Goal: Transaction & Acquisition: Obtain resource

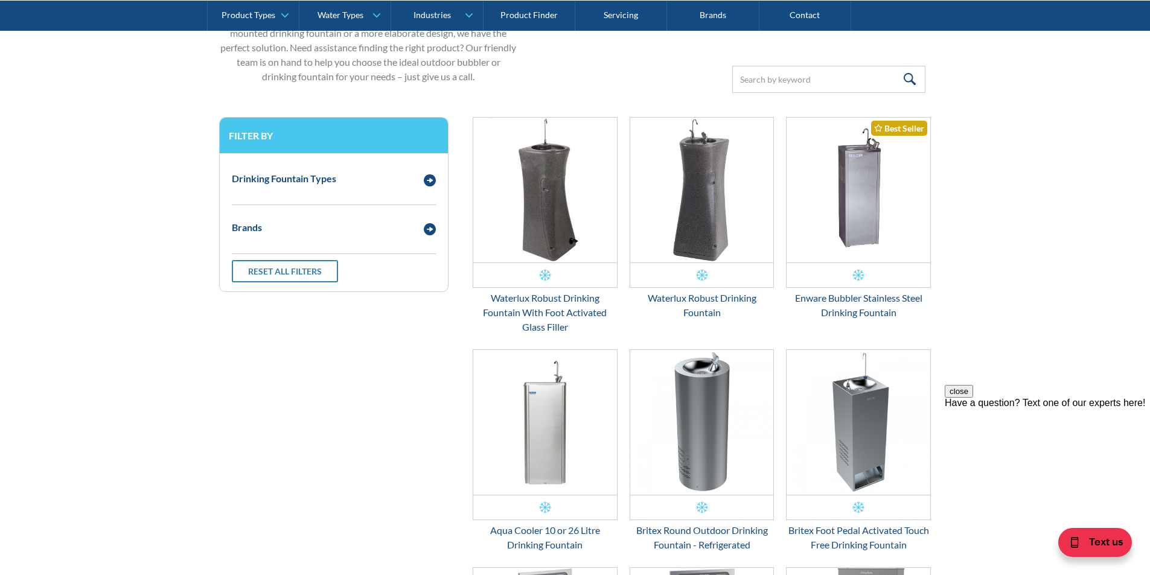
scroll to position [387, 0]
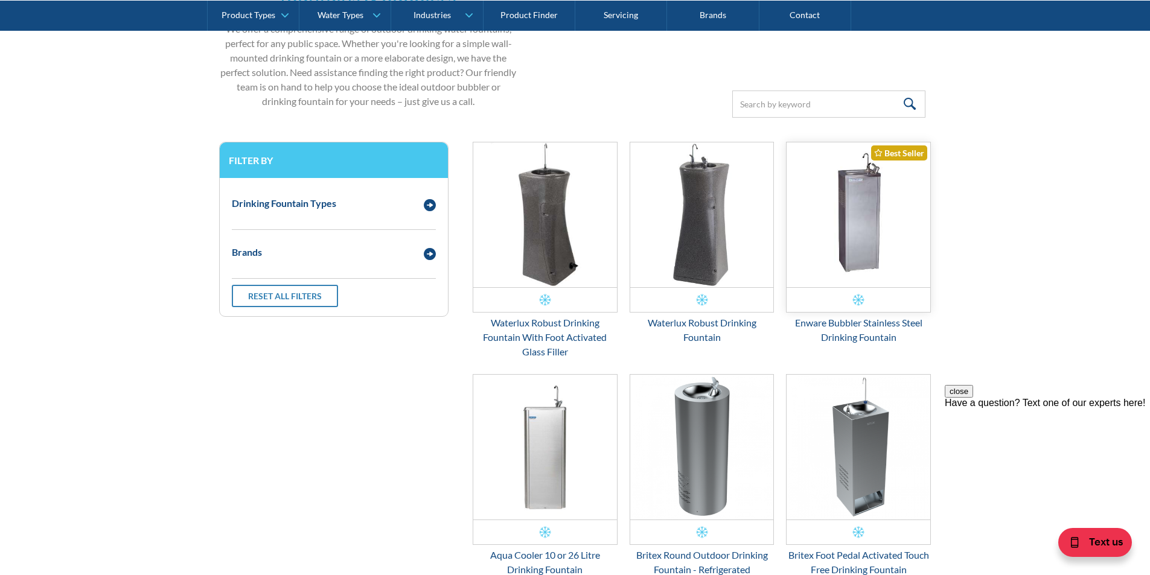
click at [869, 223] on img "Email Form 3" at bounding box center [859, 215] width 144 height 145
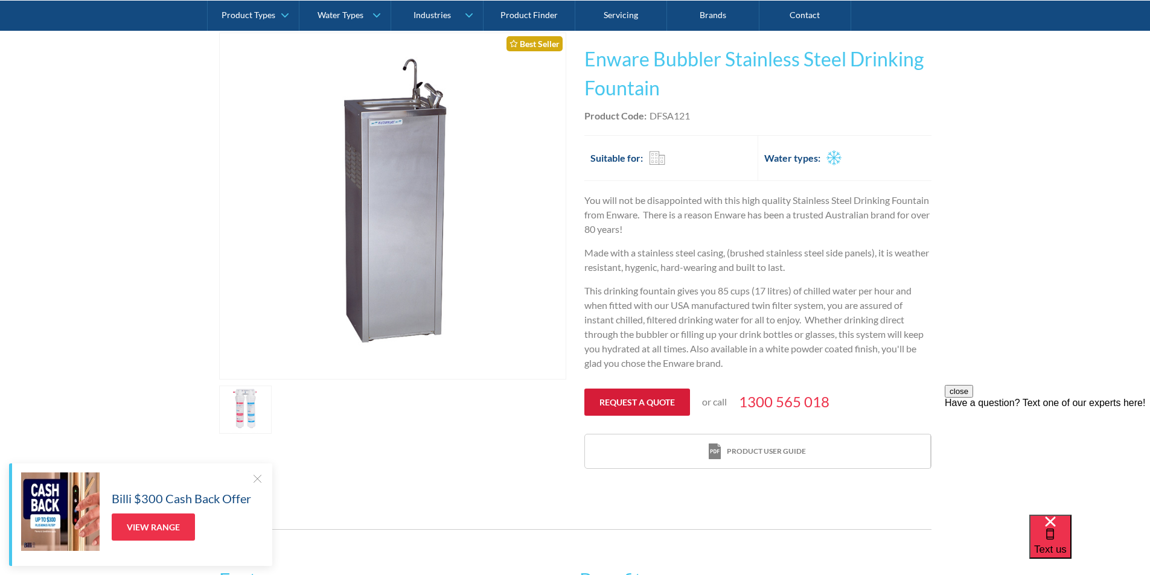
click at [643, 400] on link "Request a quote" at bounding box center [638, 402] width 106 height 27
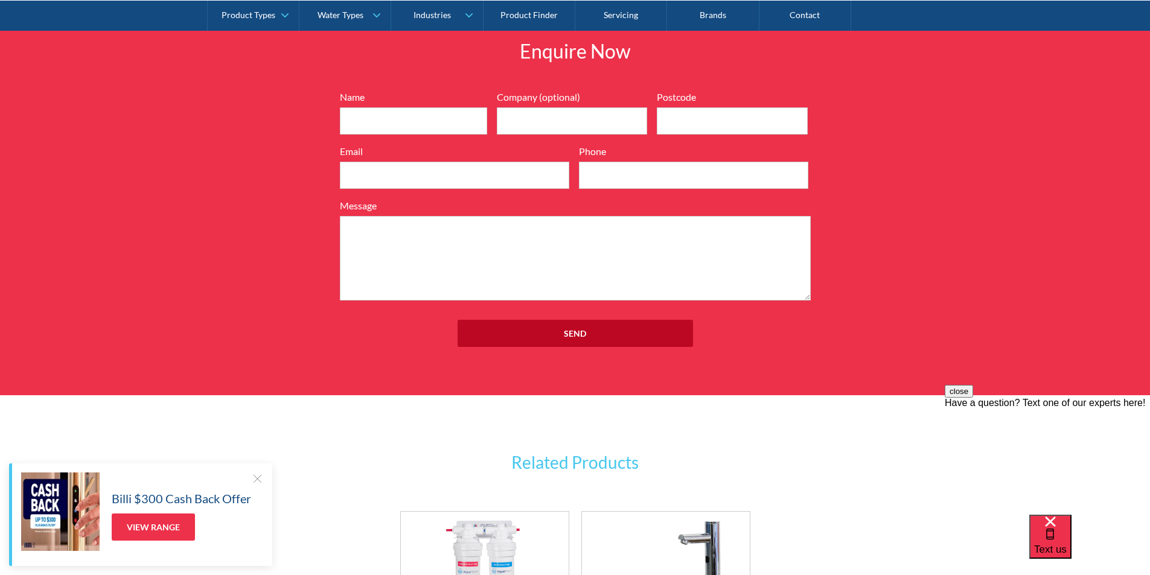
scroll to position [1403, 0]
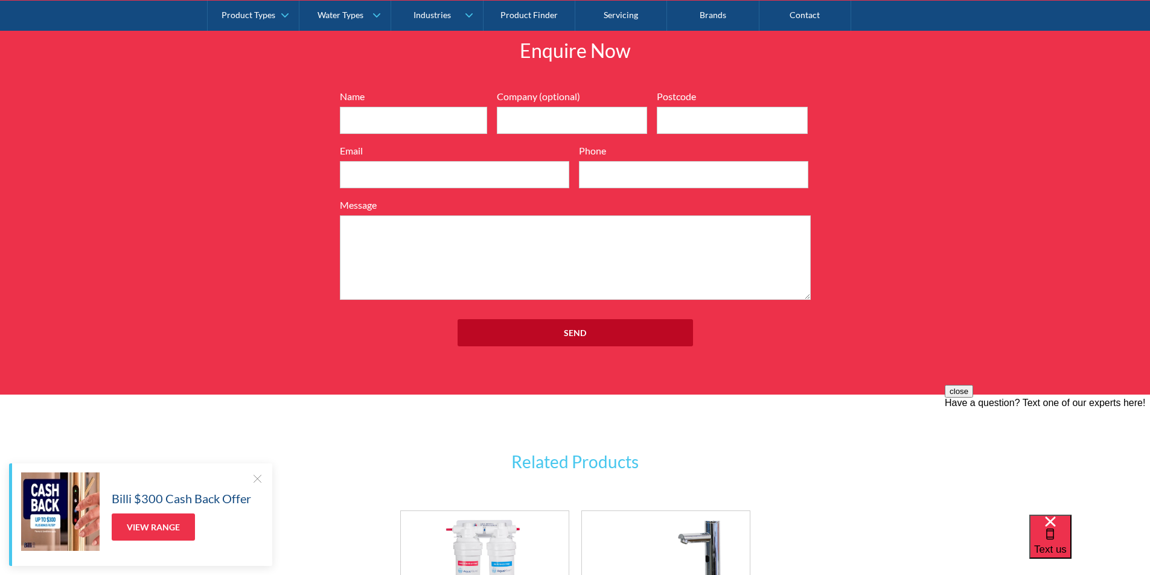
scroll to position [242, 0]
